Goal: Task Accomplishment & Management: Complete application form

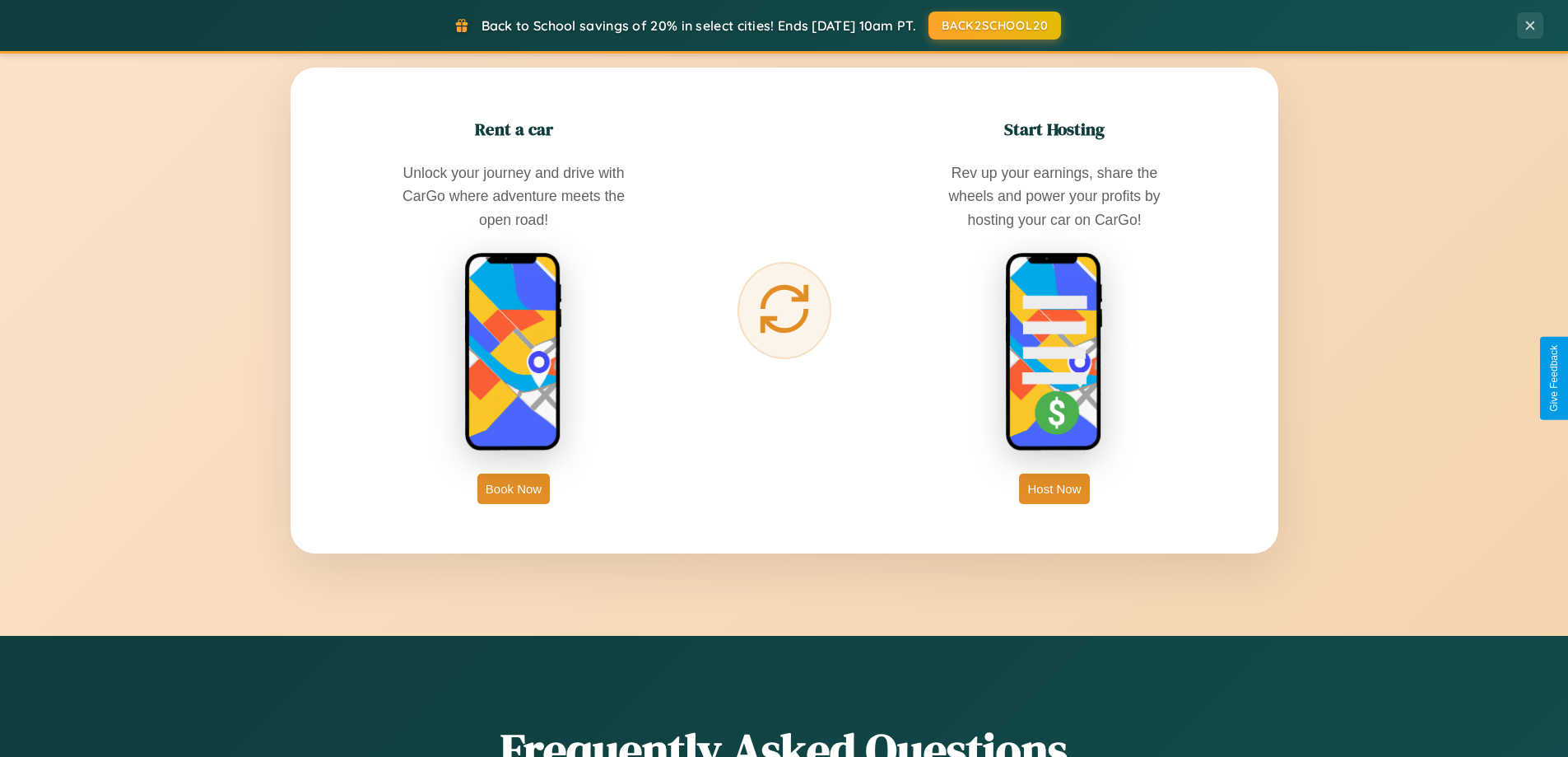
scroll to position [3170, 0]
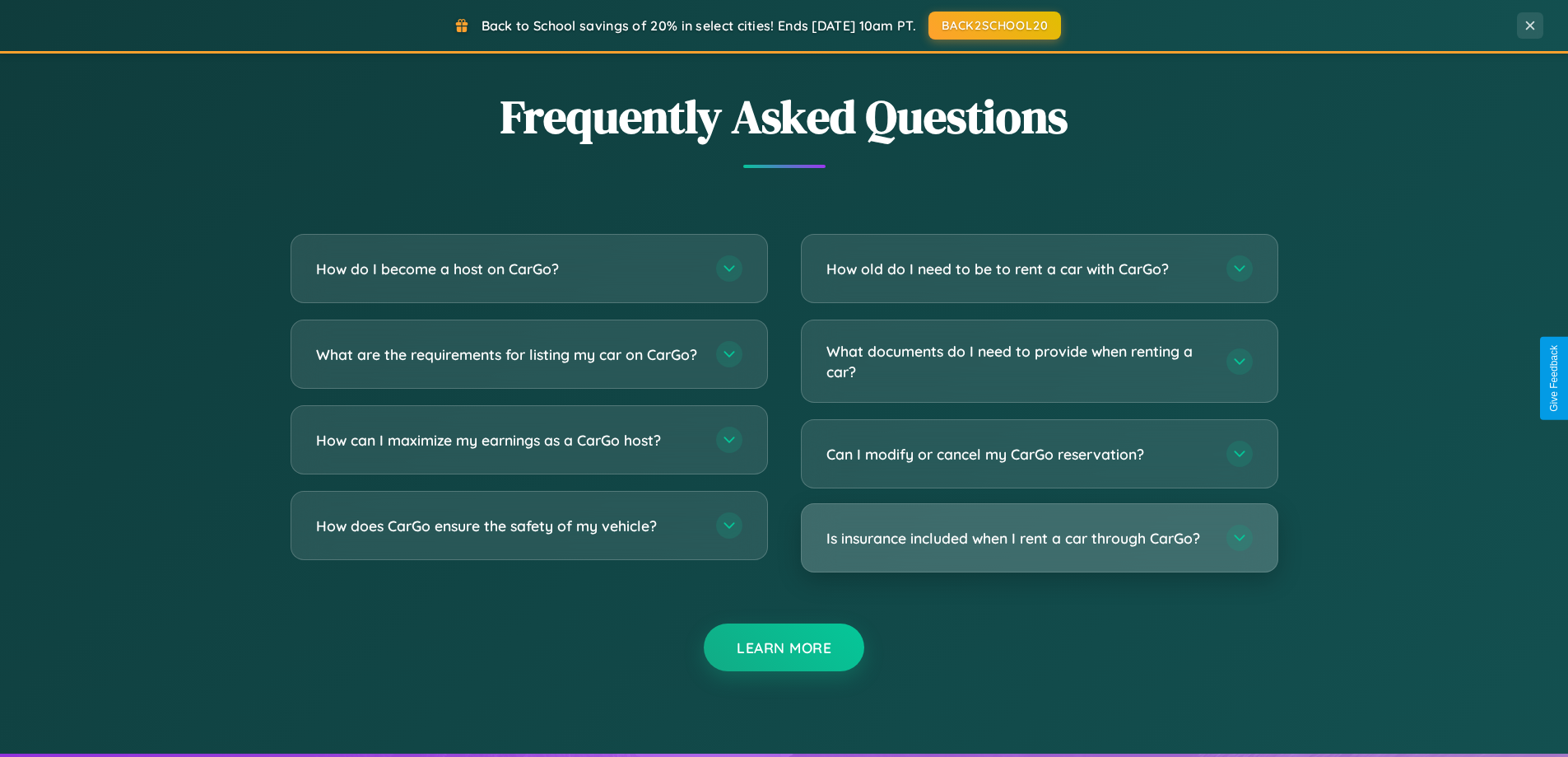
click at [1039, 538] on h3 "Is insurance included when I rent a car through CarGo?" at bounding box center [1018, 538] width 383 height 20
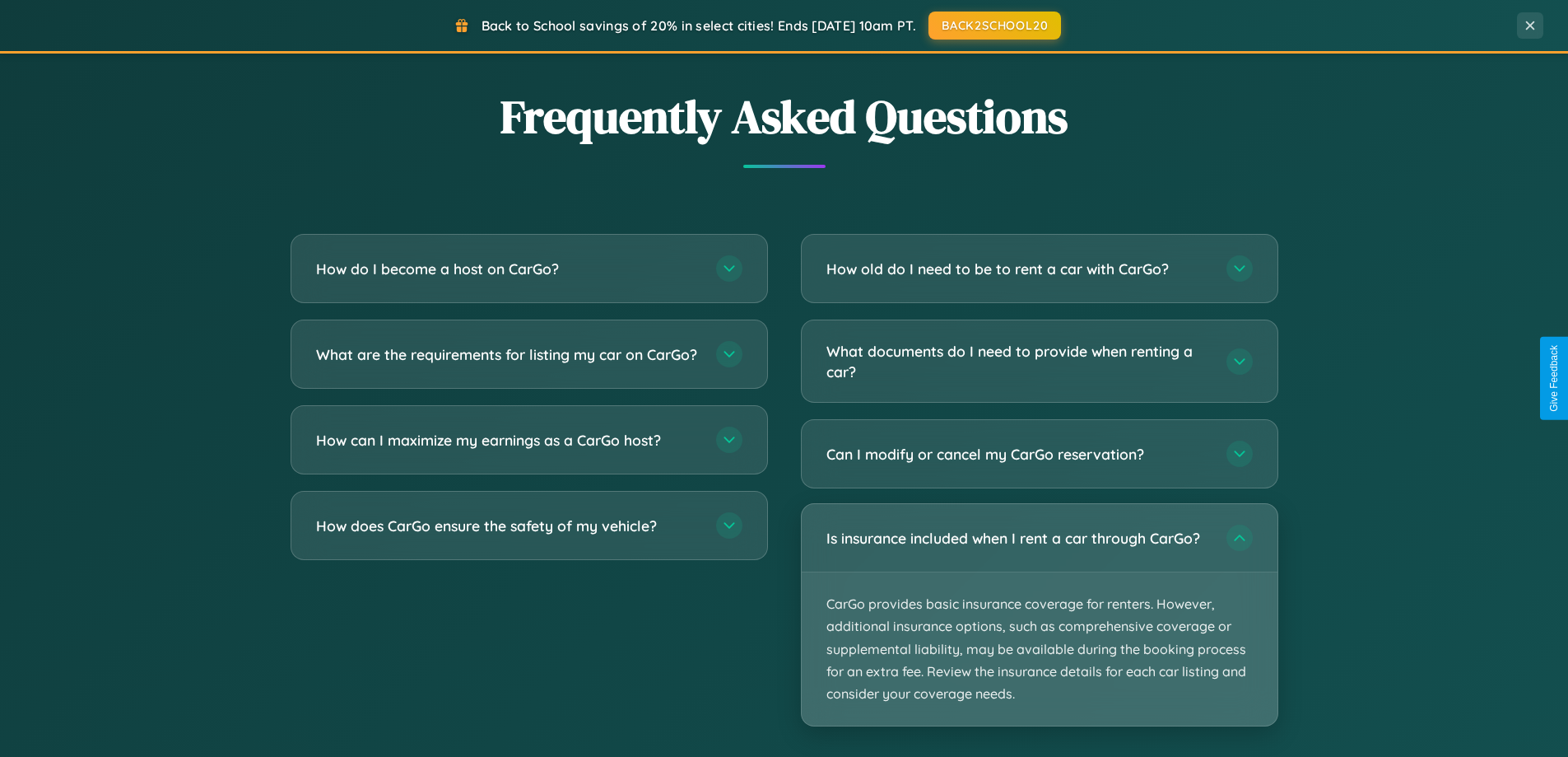
click at [1039, 615] on p "CarGo provides basic insurance coverage for renters. However, additional insura…" at bounding box center [1040, 649] width 476 height 153
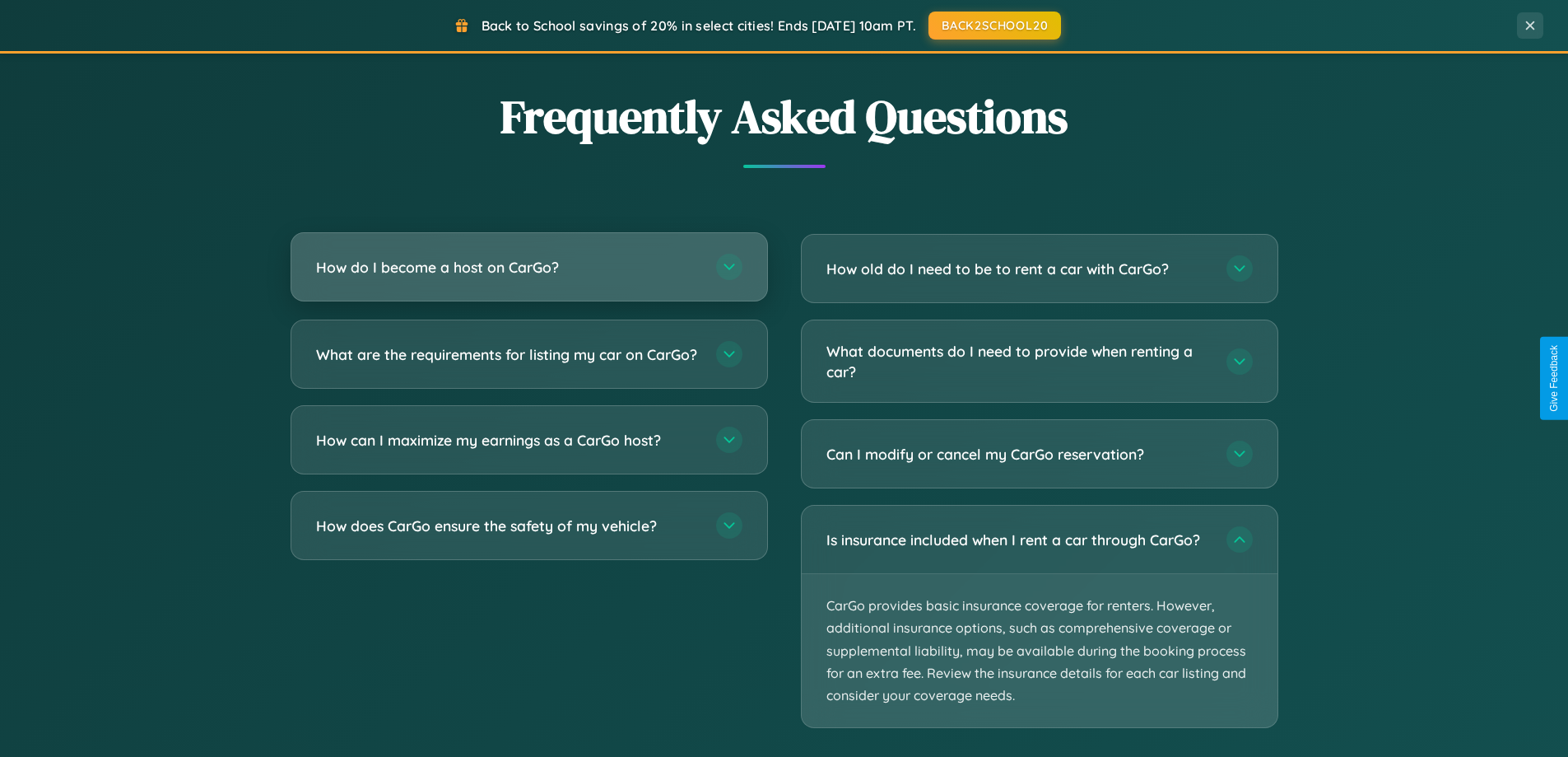
click at [528, 267] on h3 "How do I become a host on CarGo?" at bounding box center [507, 267] width 383 height 20
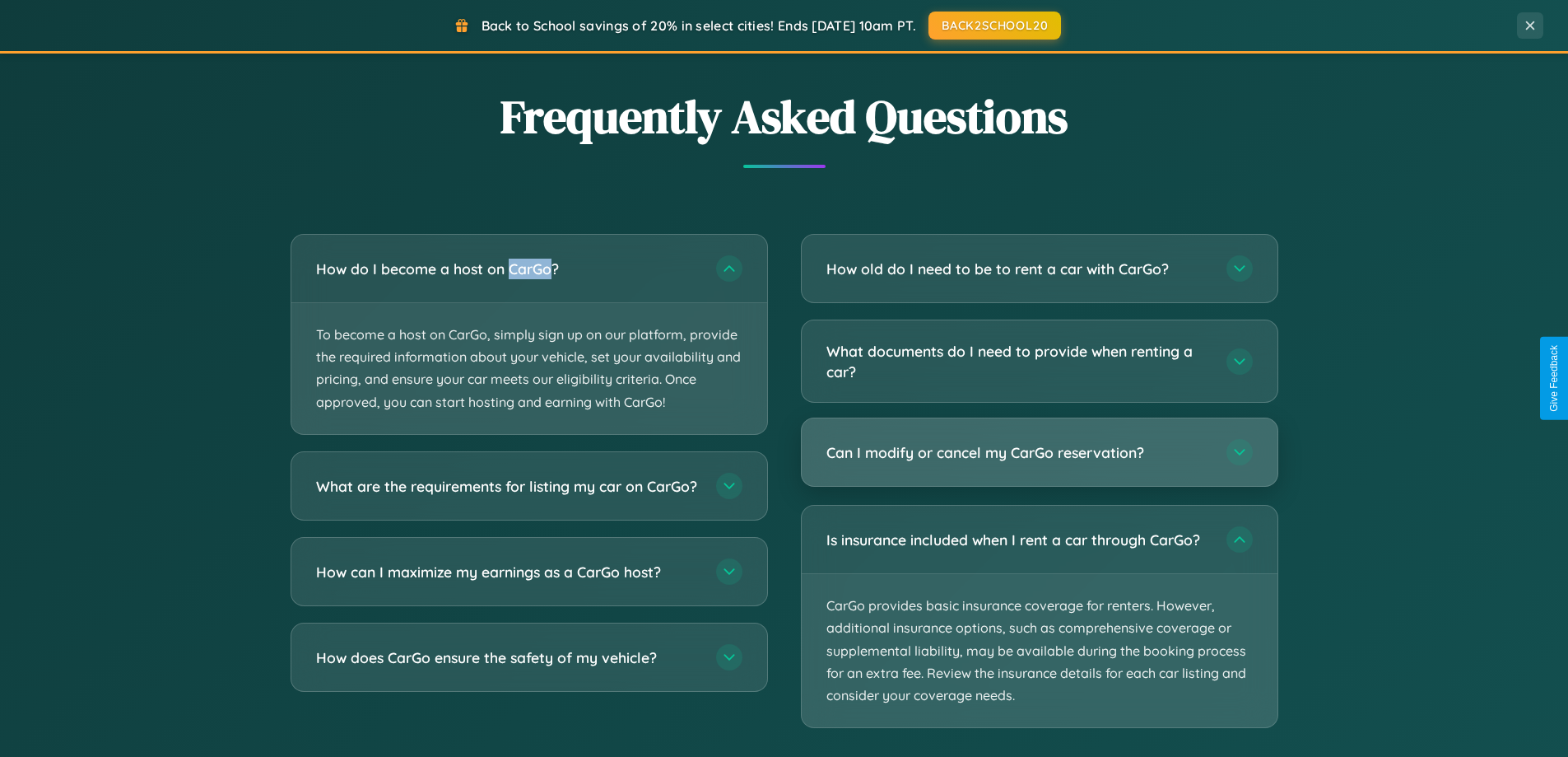
click at [1039, 454] on h3 "Can I modify or cancel my CarGo reservation?" at bounding box center [1018, 453] width 383 height 20
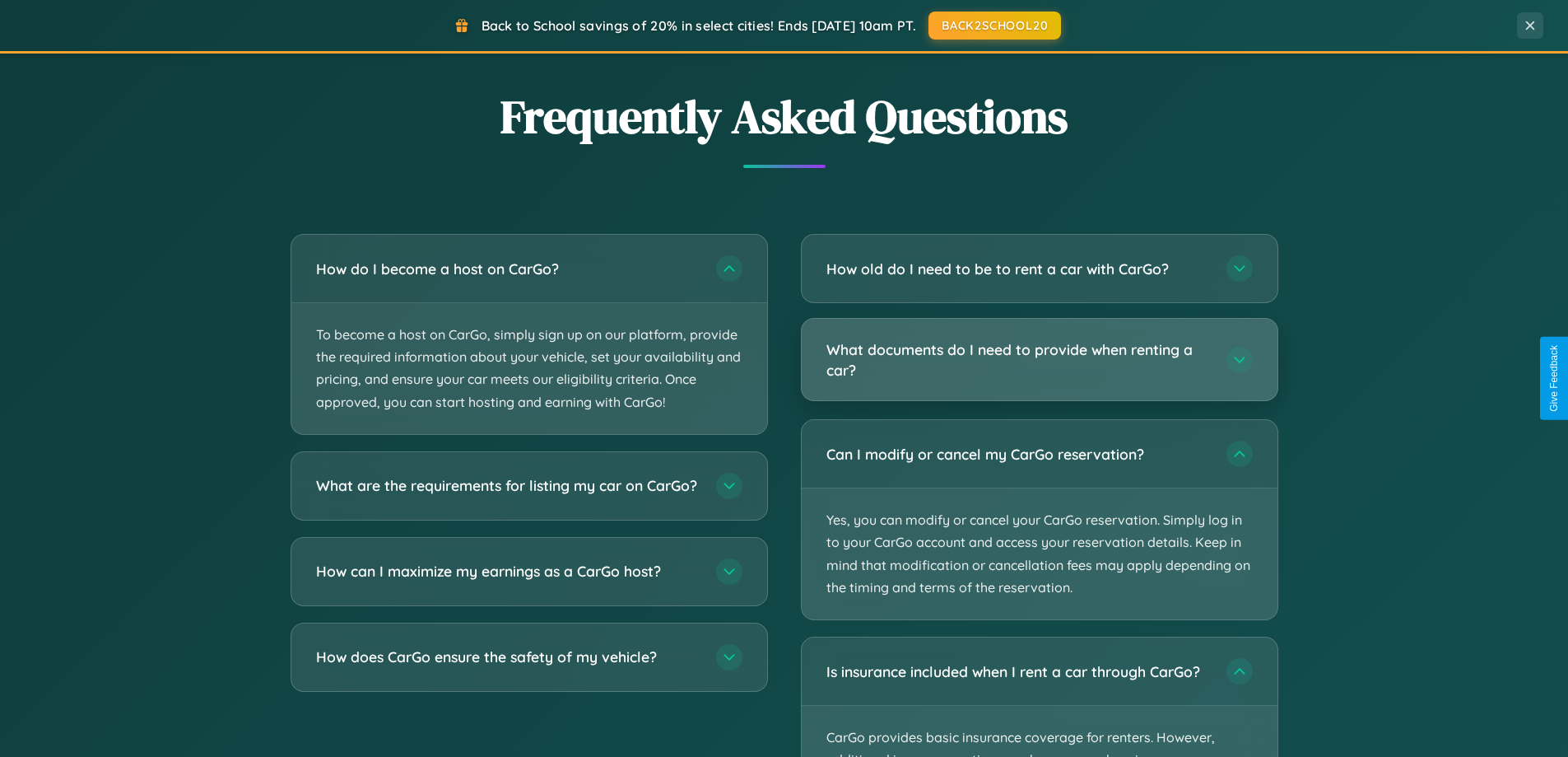
click at [1039, 360] on h3 "What documents do I need to provide when renting a car?" at bounding box center [1018, 360] width 383 height 40
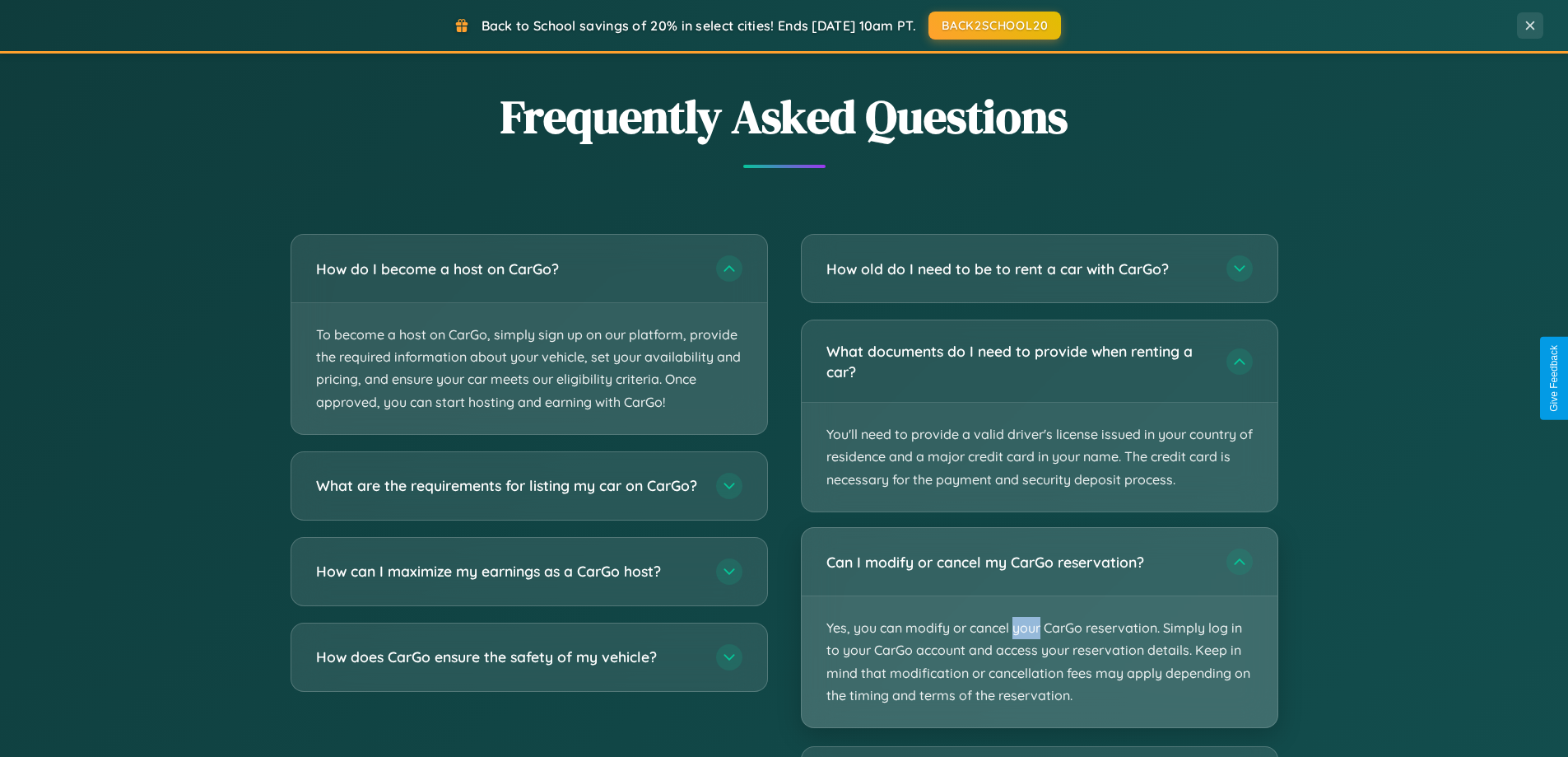
click at [1039, 627] on p "Yes, you can modify or cancel your CarGo reservation. Simply log in to your Car…" at bounding box center [1040, 661] width 476 height 131
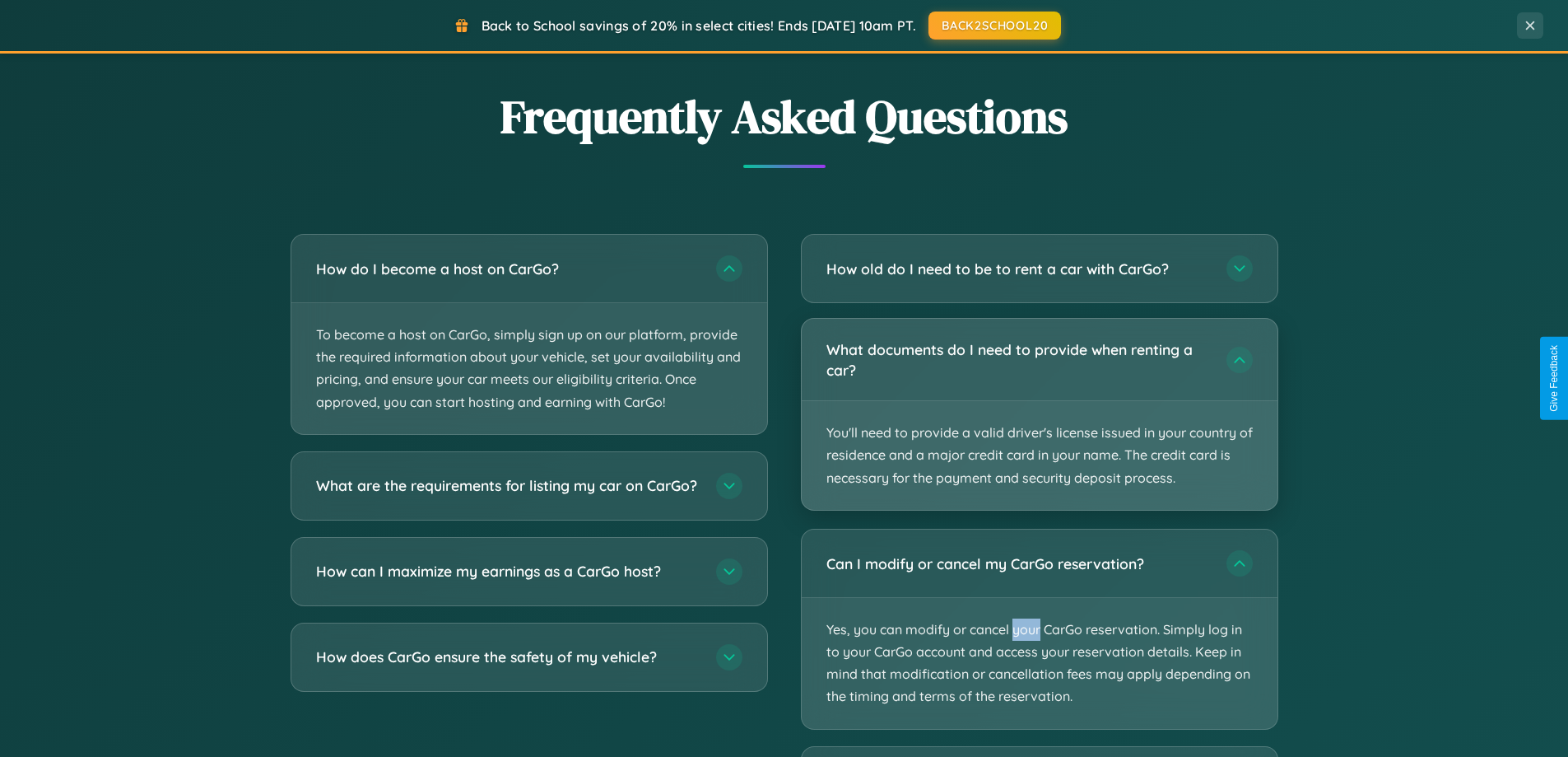
click at [1039, 414] on p "You'll need to provide a valid driver's license issued in your country of resid…" at bounding box center [1040, 455] width 476 height 109
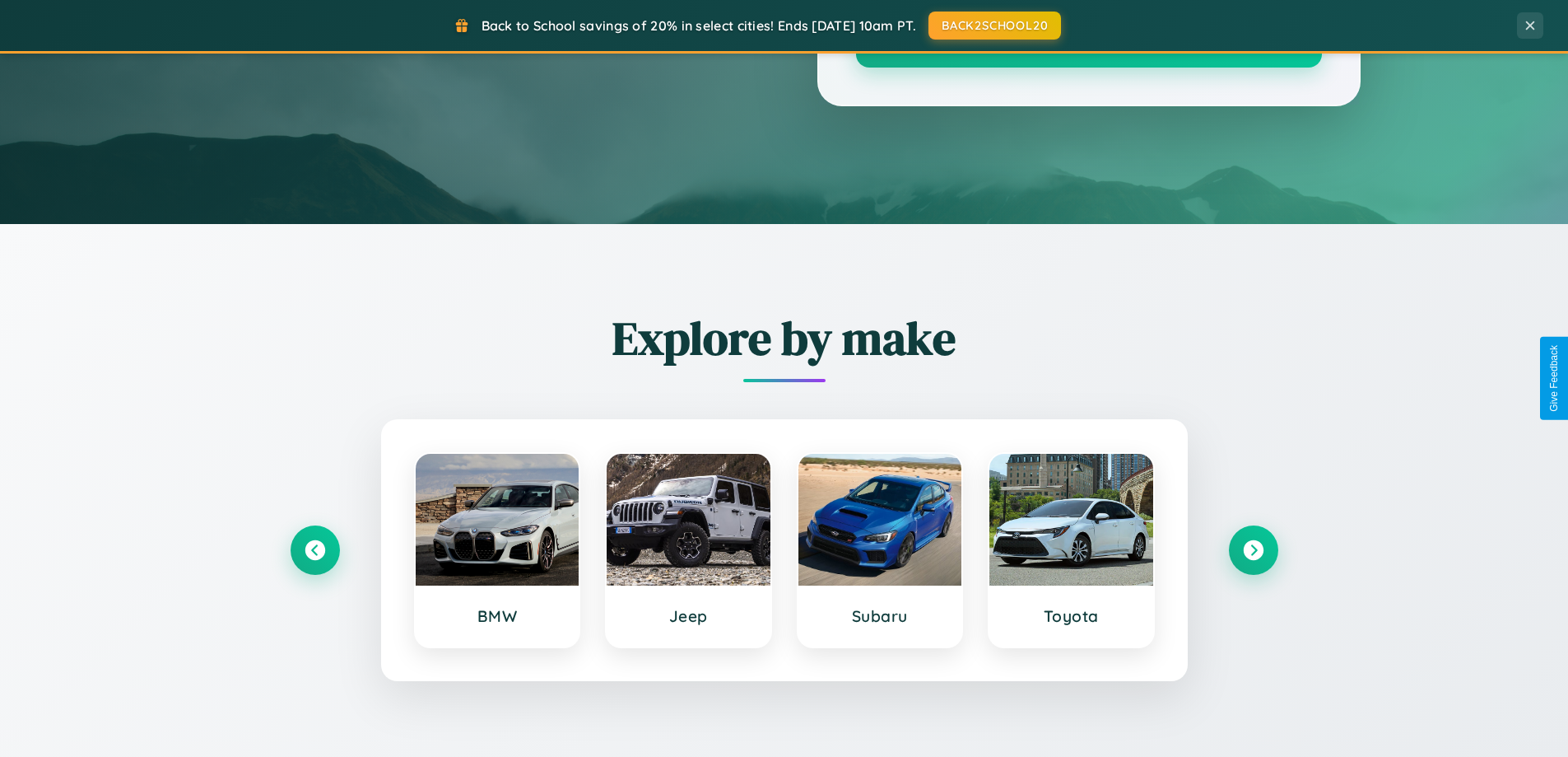
scroll to position [0, 0]
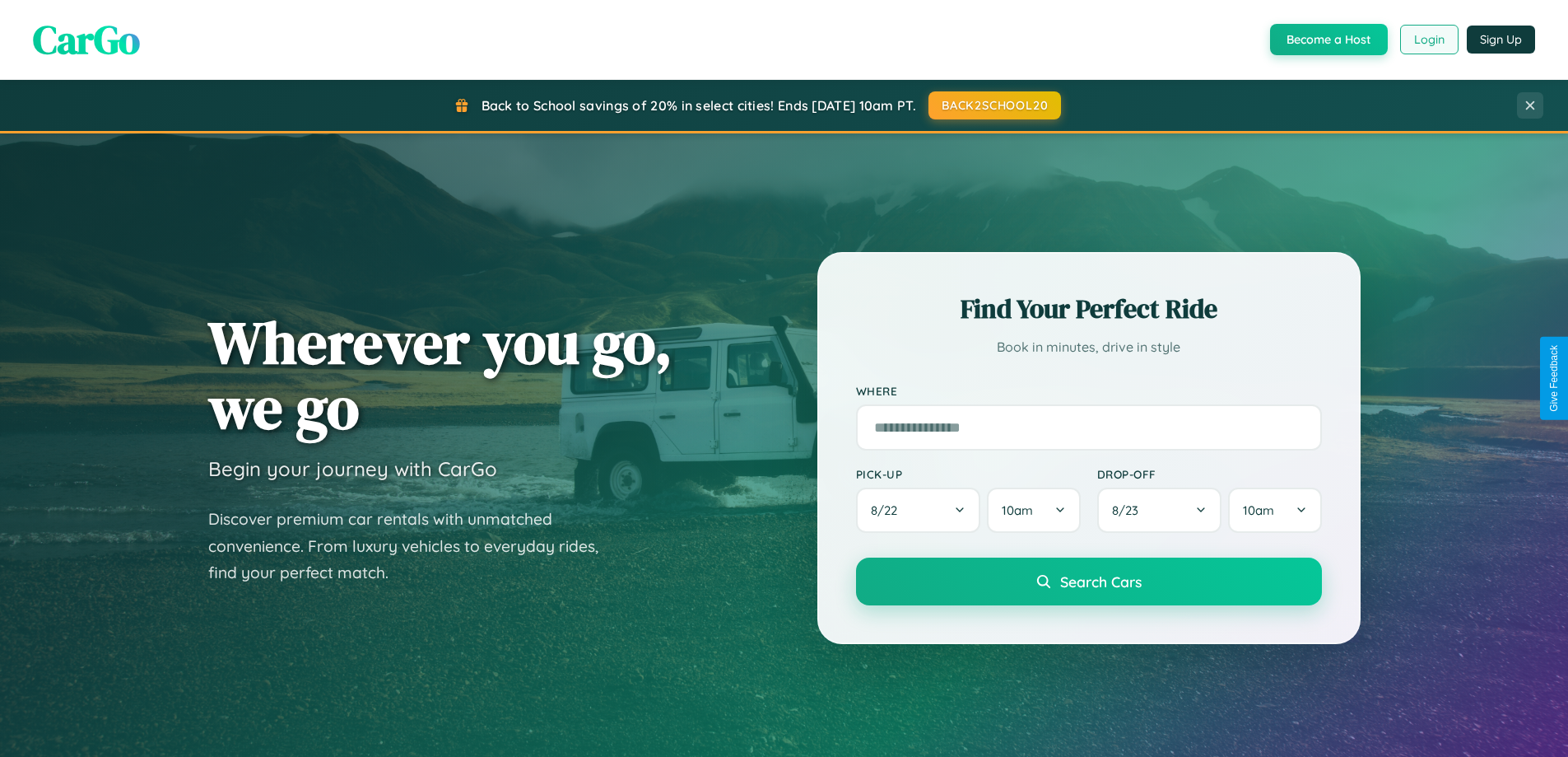
click at [1428, 40] on button "Login" at bounding box center [1429, 39] width 58 height 30
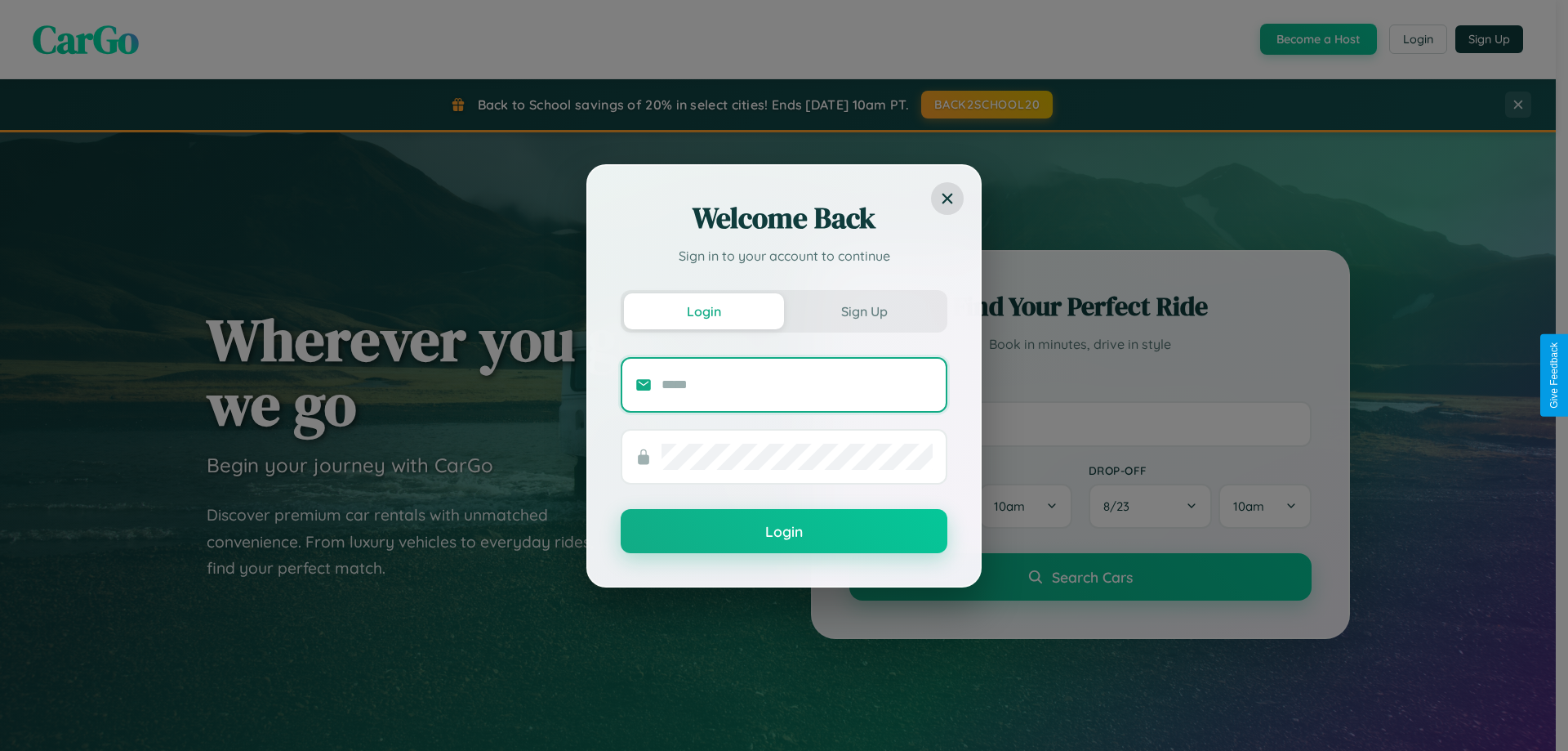
click at [797, 384] on input "text" at bounding box center [797, 385] width 271 height 26
type input "**********"
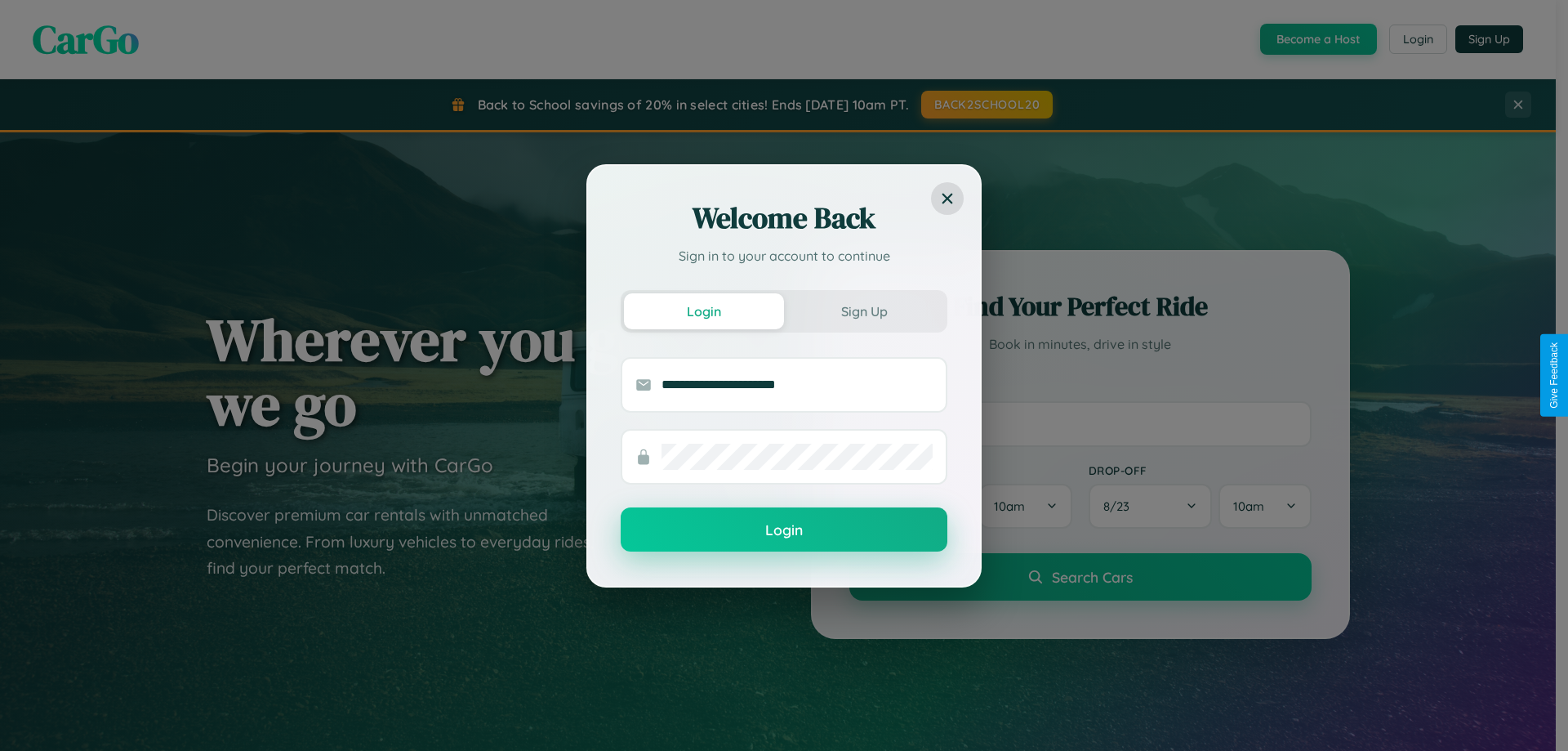
click at [784, 529] on button "Login" at bounding box center [784, 529] width 327 height 44
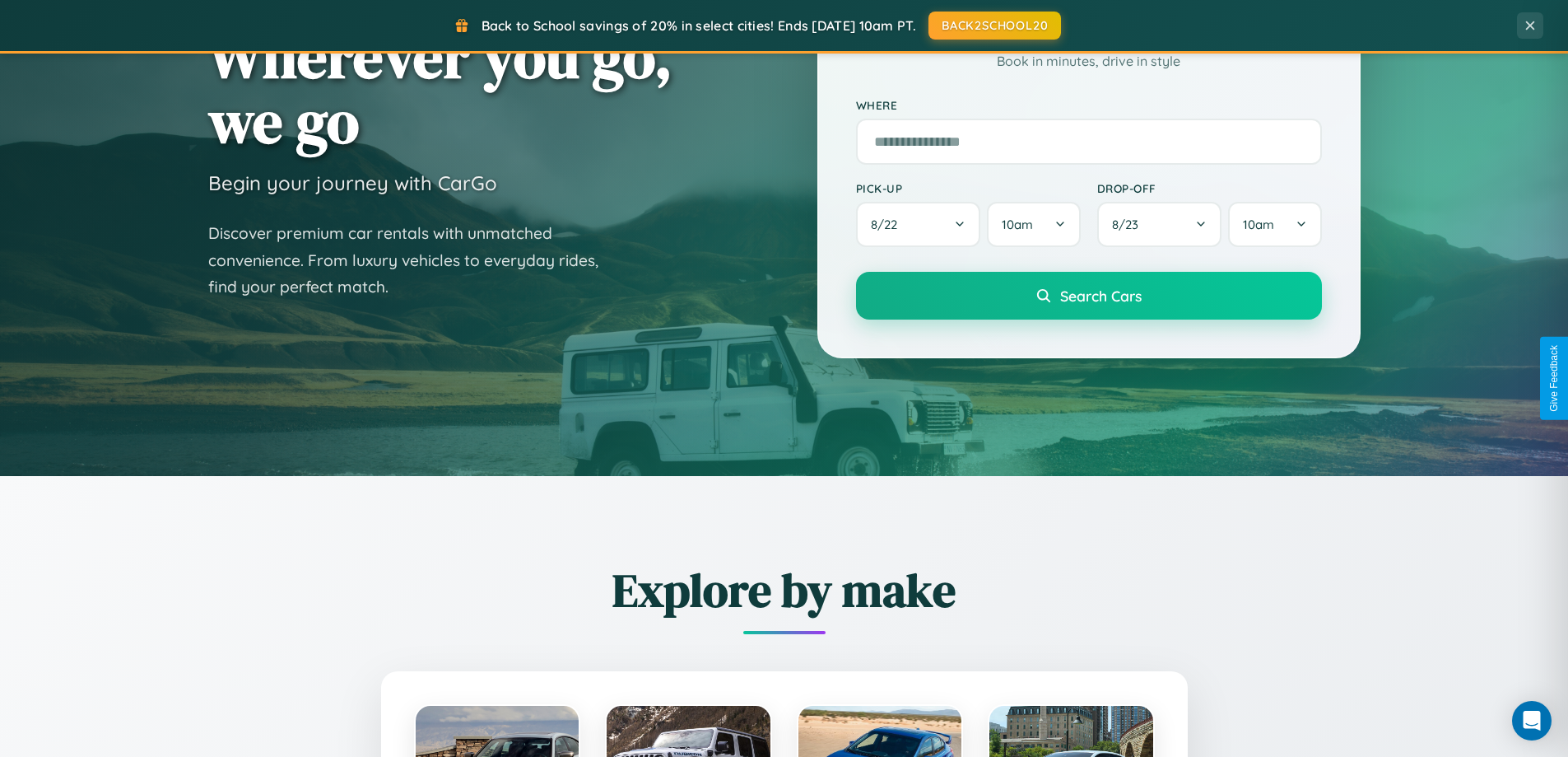
scroll to position [710, 0]
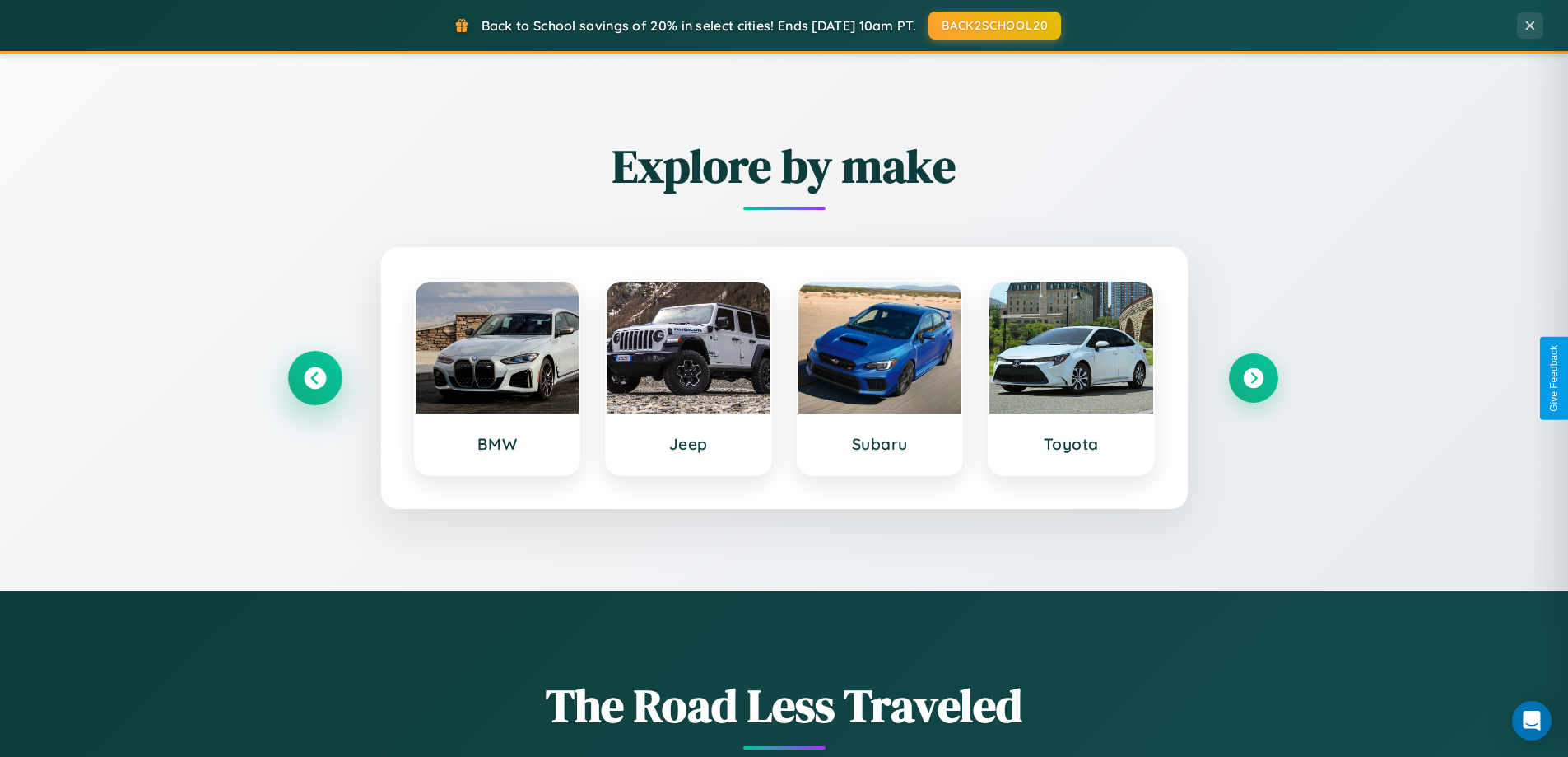
click at [314, 378] on icon at bounding box center [315, 378] width 22 height 22
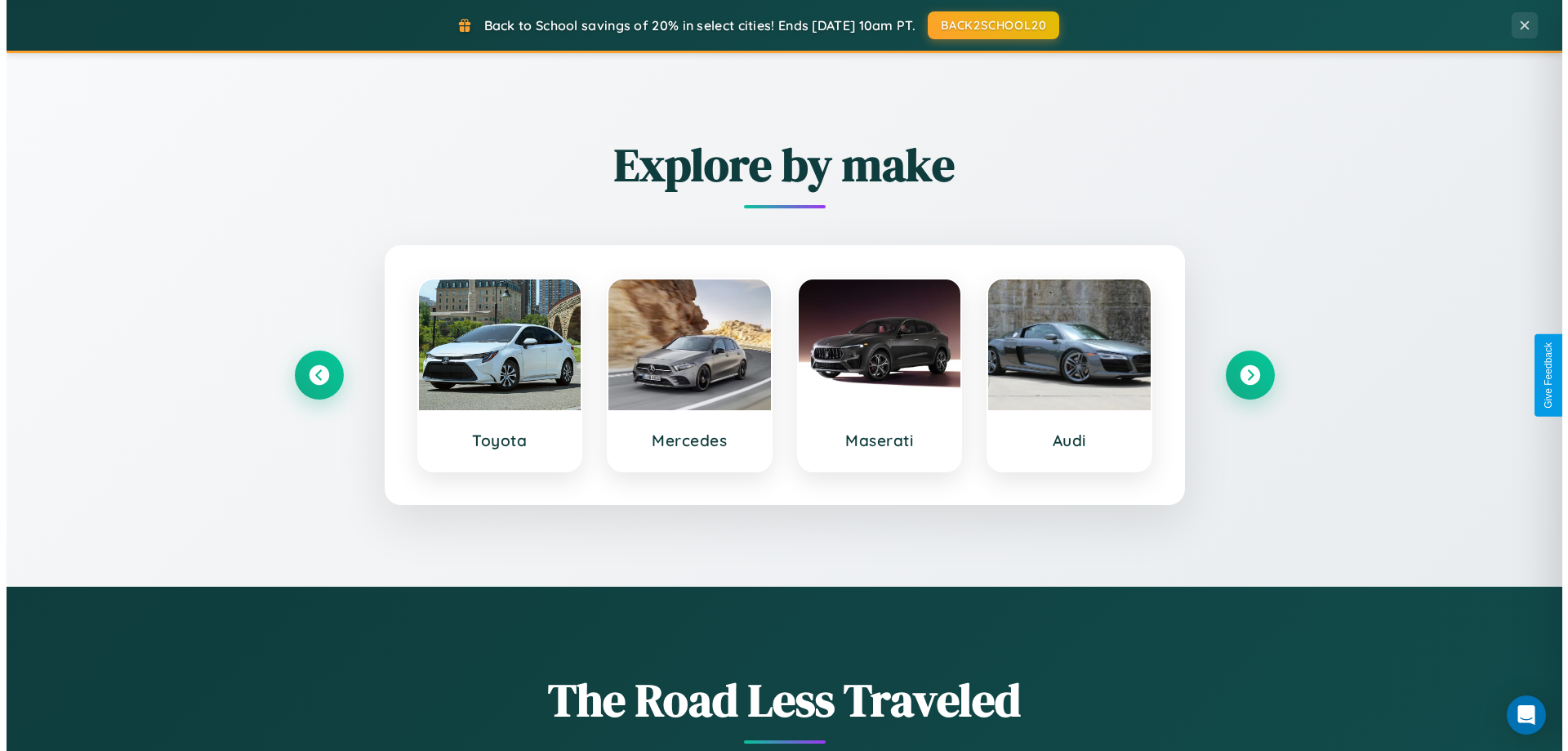
scroll to position [0, 0]
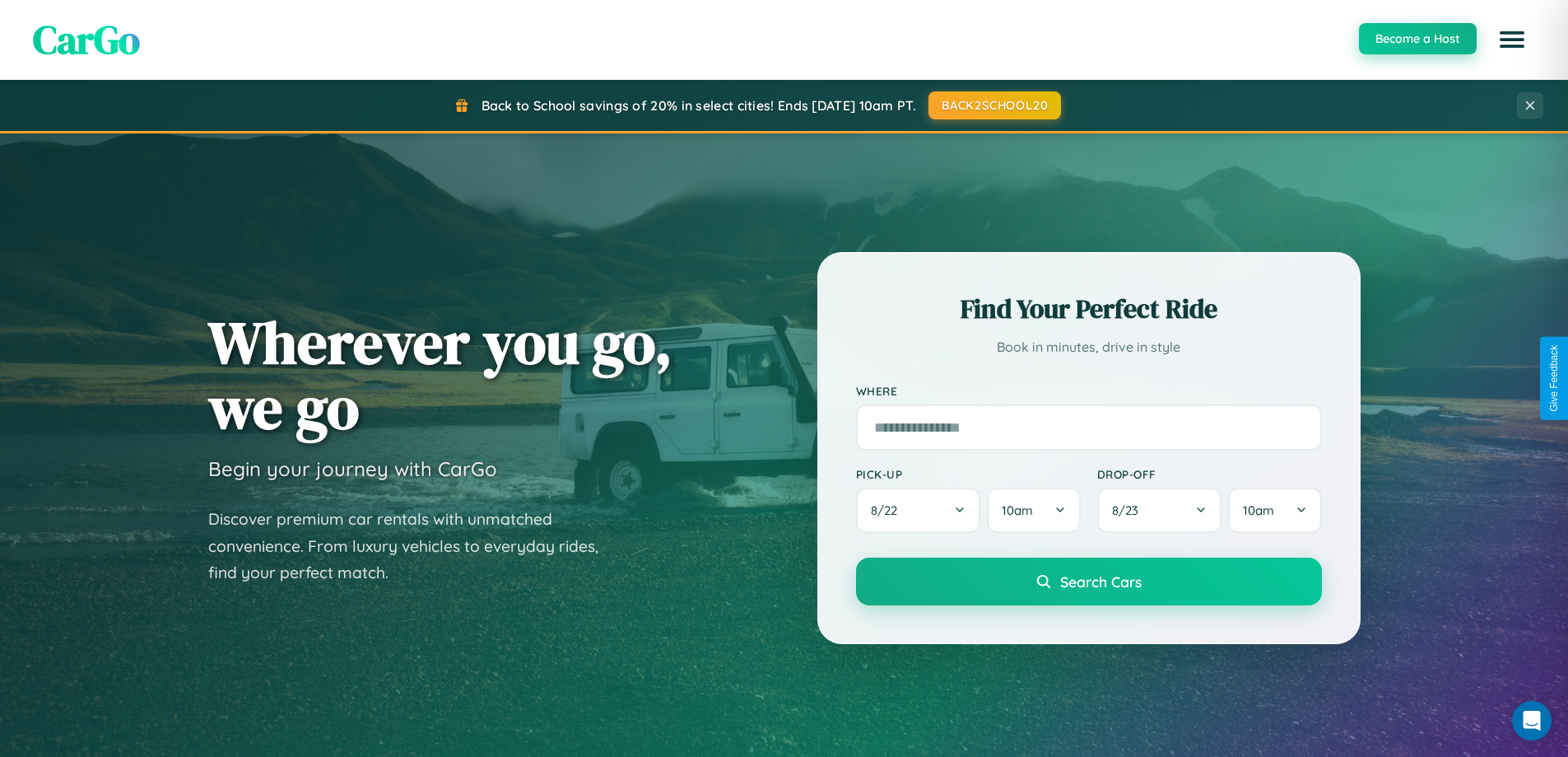
click at [1417, 40] on button "Become a Host" at bounding box center [1418, 38] width 118 height 31
